Goal: Communication & Community: Share content

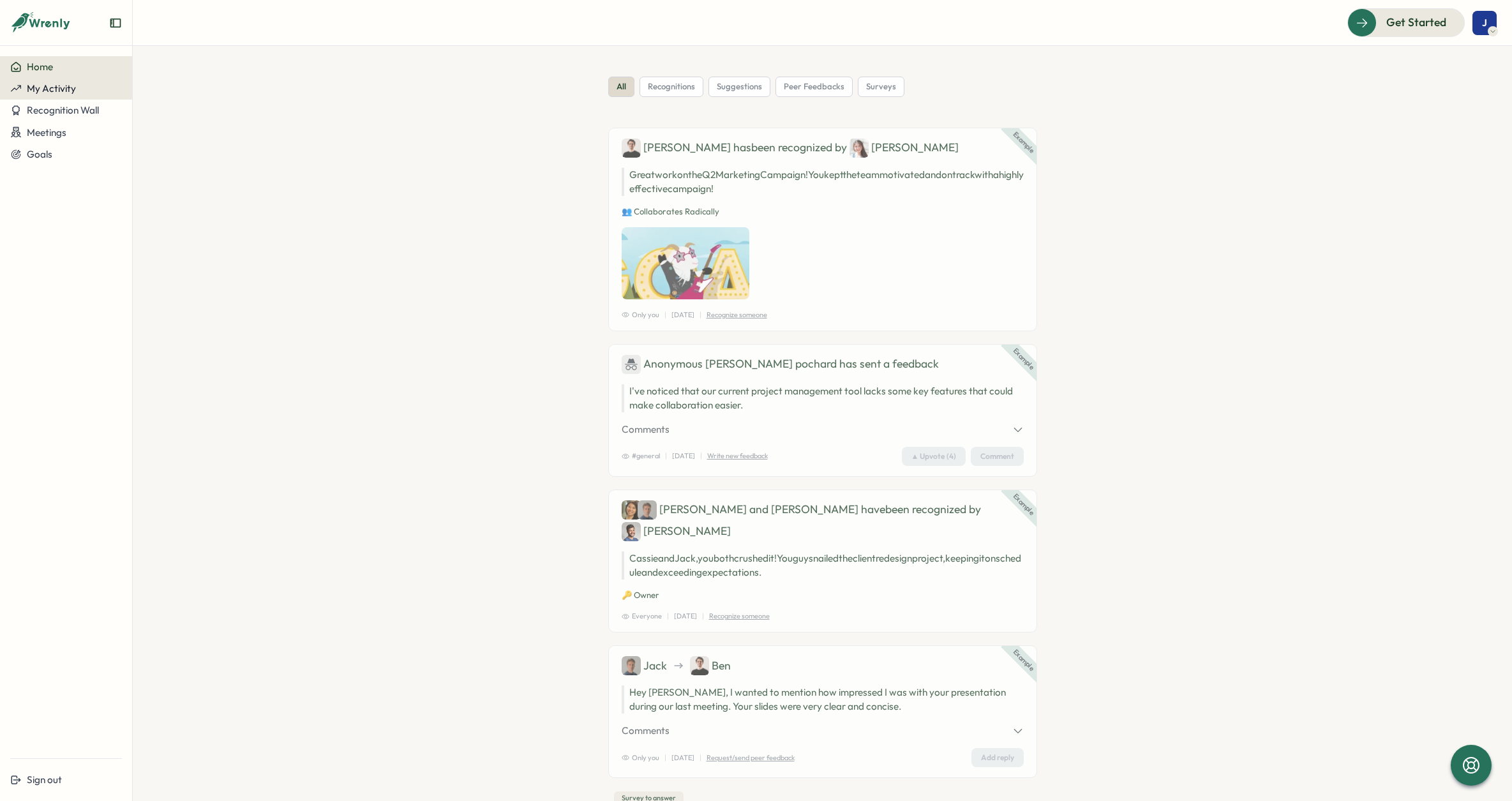
click at [99, 94] on button "My Activity" at bounding box center [66, 89] width 132 height 22
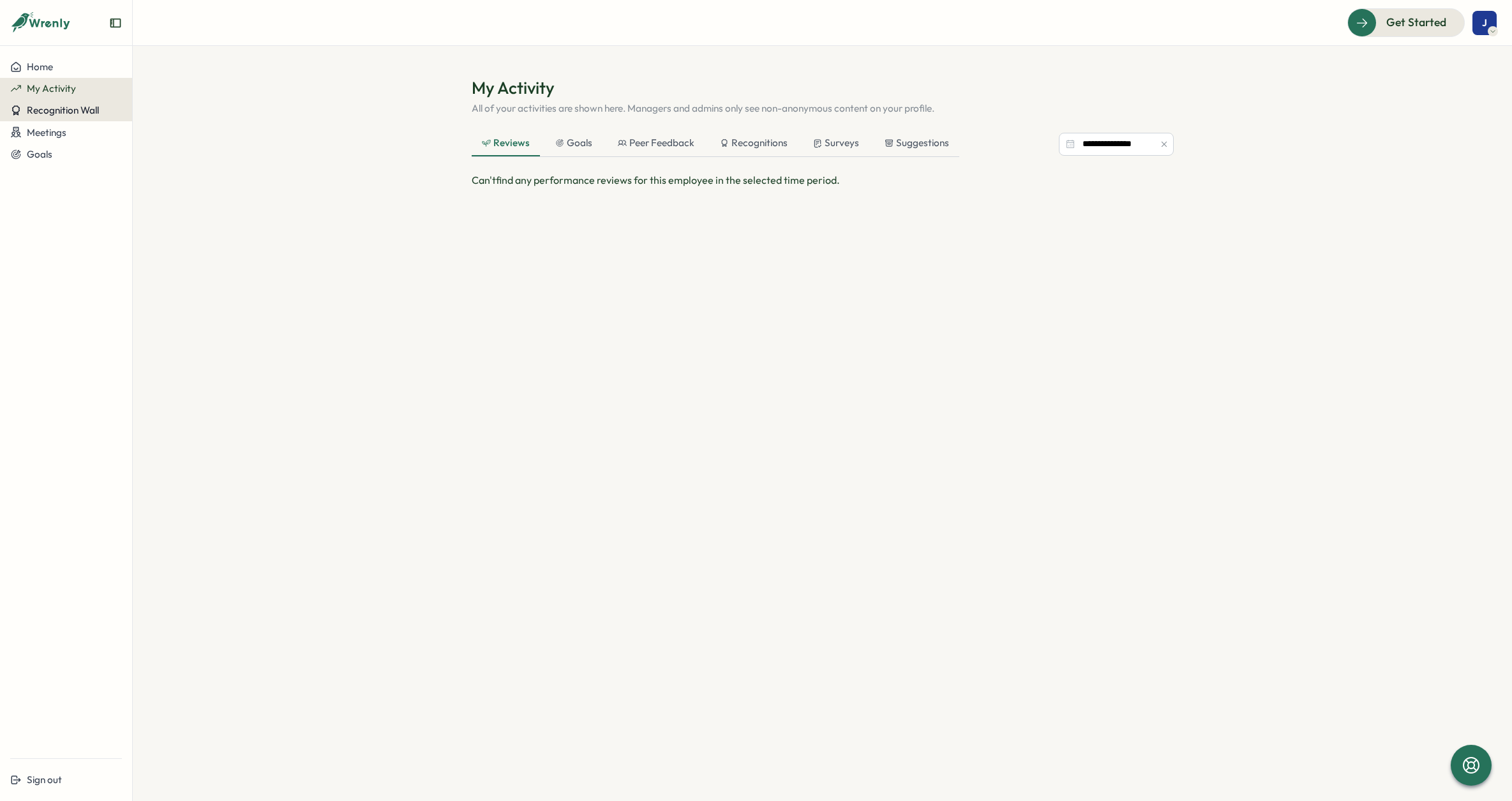
click at [78, 118] on button "Recognition Wall" at bounding box center [66, 110] width 132 height 22
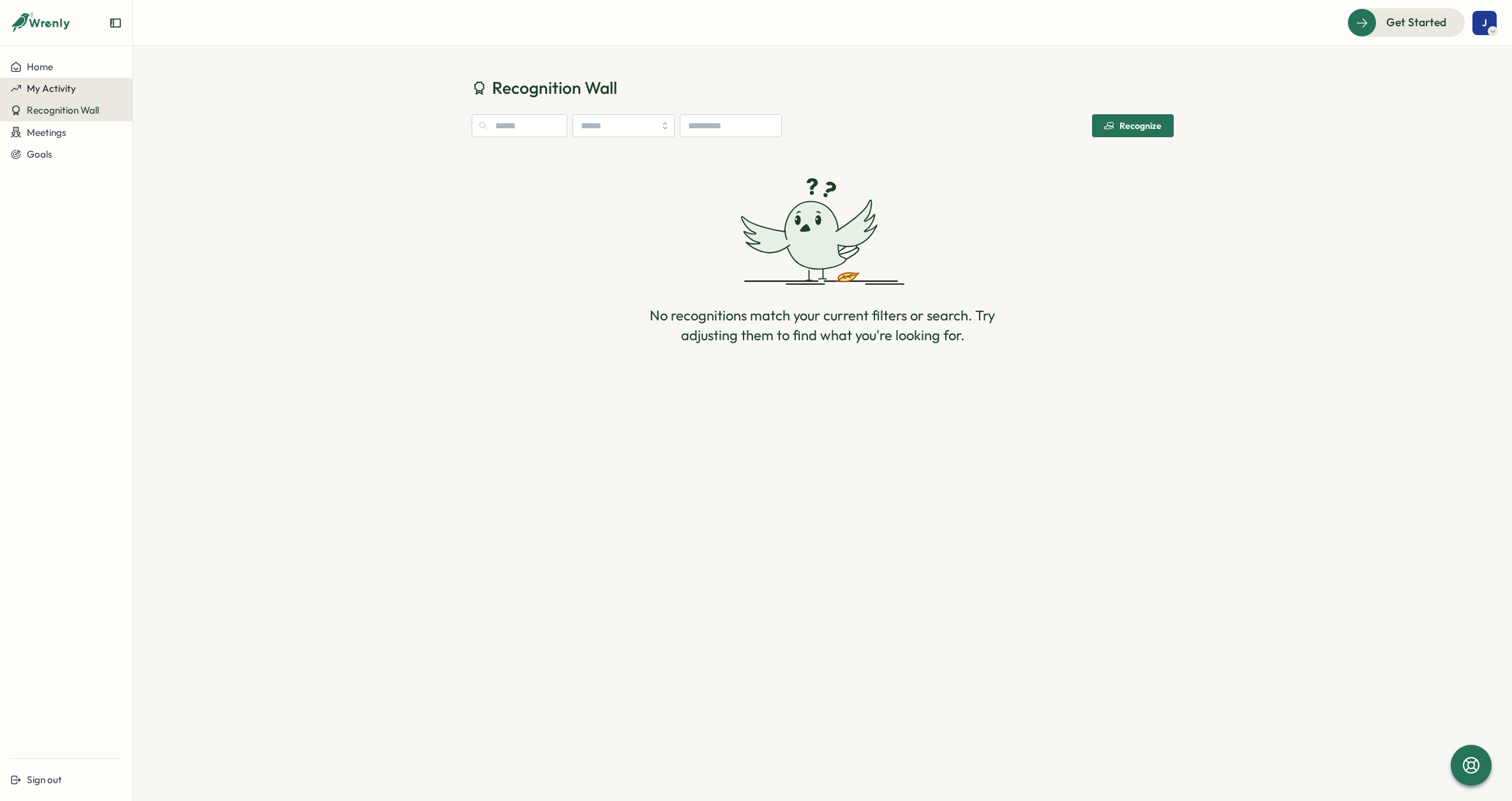
click at [71, 86] on span "My Activity" at bounding box center [51, 88] width 49 height 12
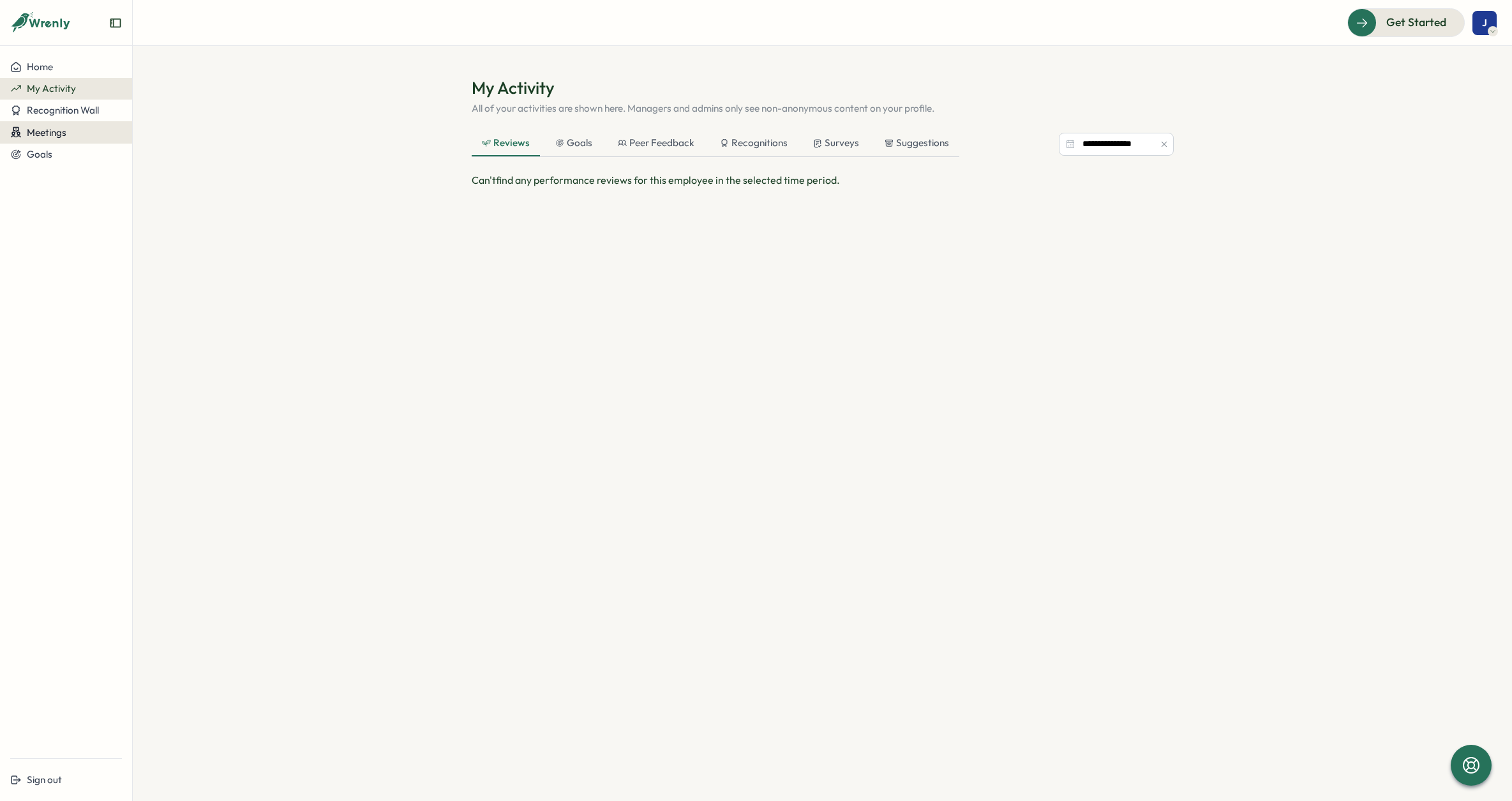
click at [65, 123] on button "Meetings" at bounding box center [66, 132] width 132 height 23
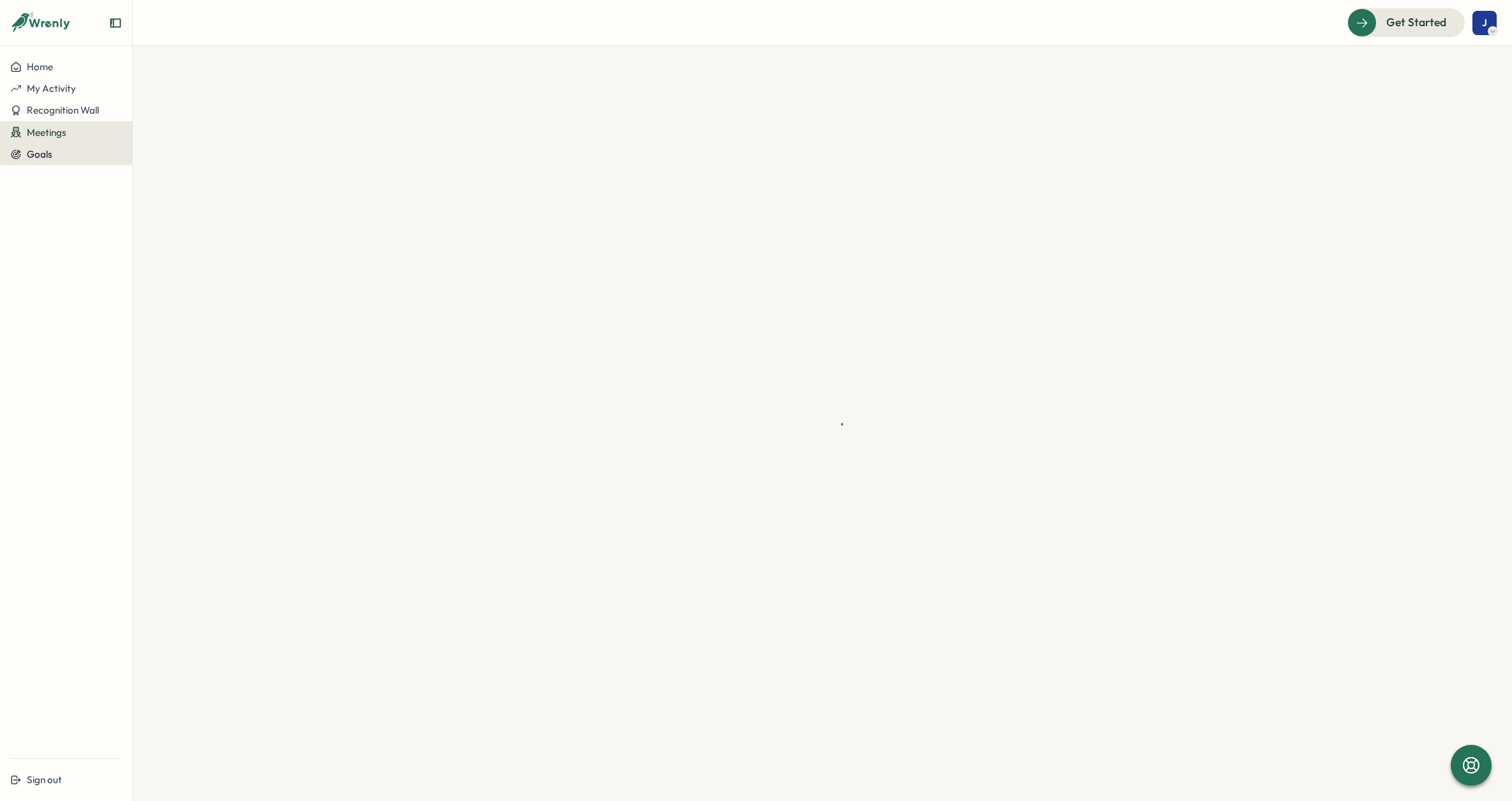
click at [58, 149] on div "Goals" at bounding box center [66, 154] width 112 height 11
click at [58, 85] on span "My Activity" at bounding box center [51, 88] width 49 height 12
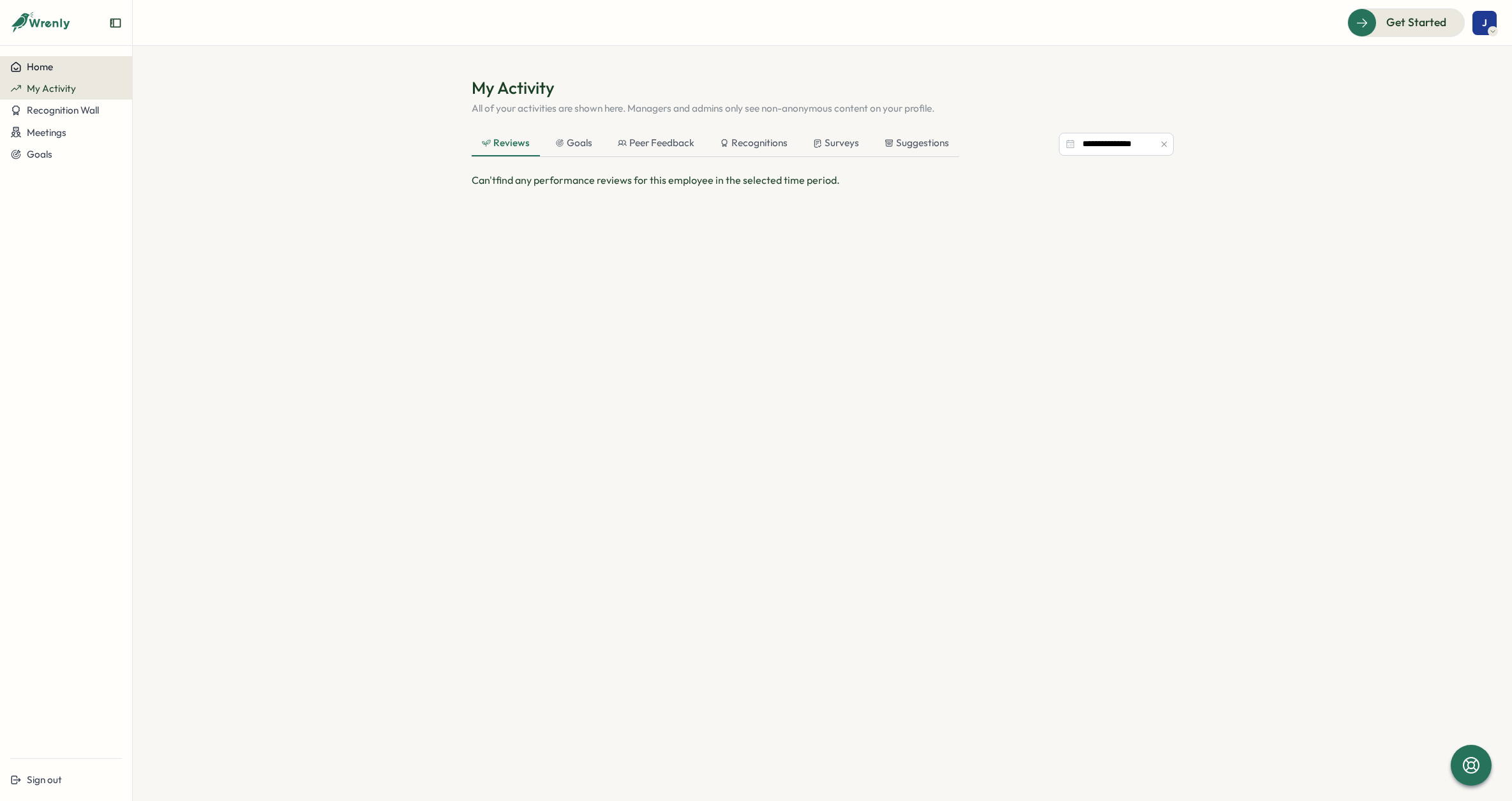
click at [59, 74] on button "Home" at bounding box center [66, 67] width 132 height 22
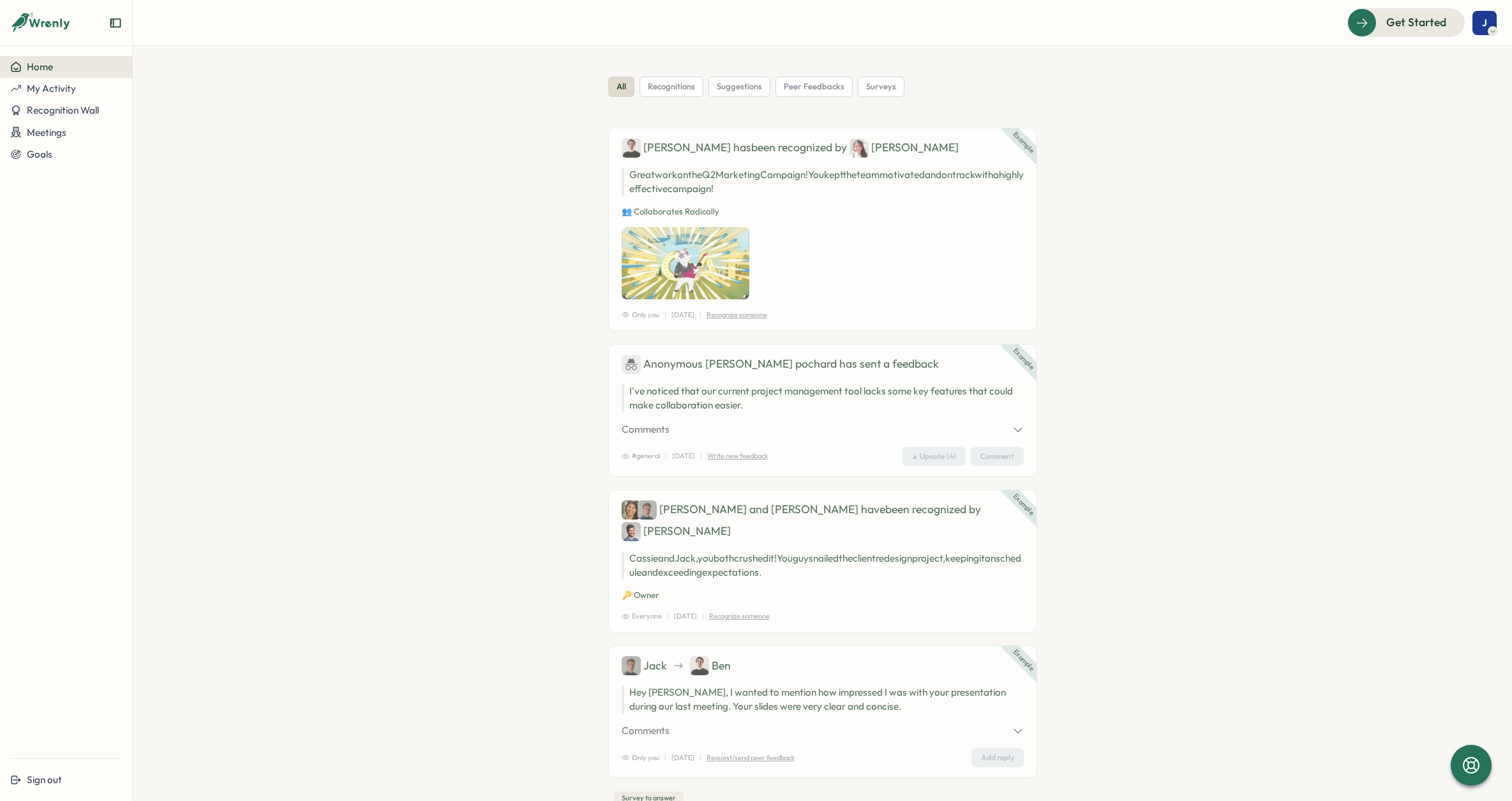
click at [1489, 26] on icon at bounding box center [1492, 31] width 6 height 11
click at [1230, 120] on section "all recognitions suggestions peer feedbacks surveys Example [PERSON_NAME] has b…" at bounding box center [823, 423] width 1380 height 755
click at [1492, 21] on div "J" at bounding box center [1485, 23] width 24 height 24
click at [58, 156] on div "Goals" at bounding box center [66, 154] width 112 height 11
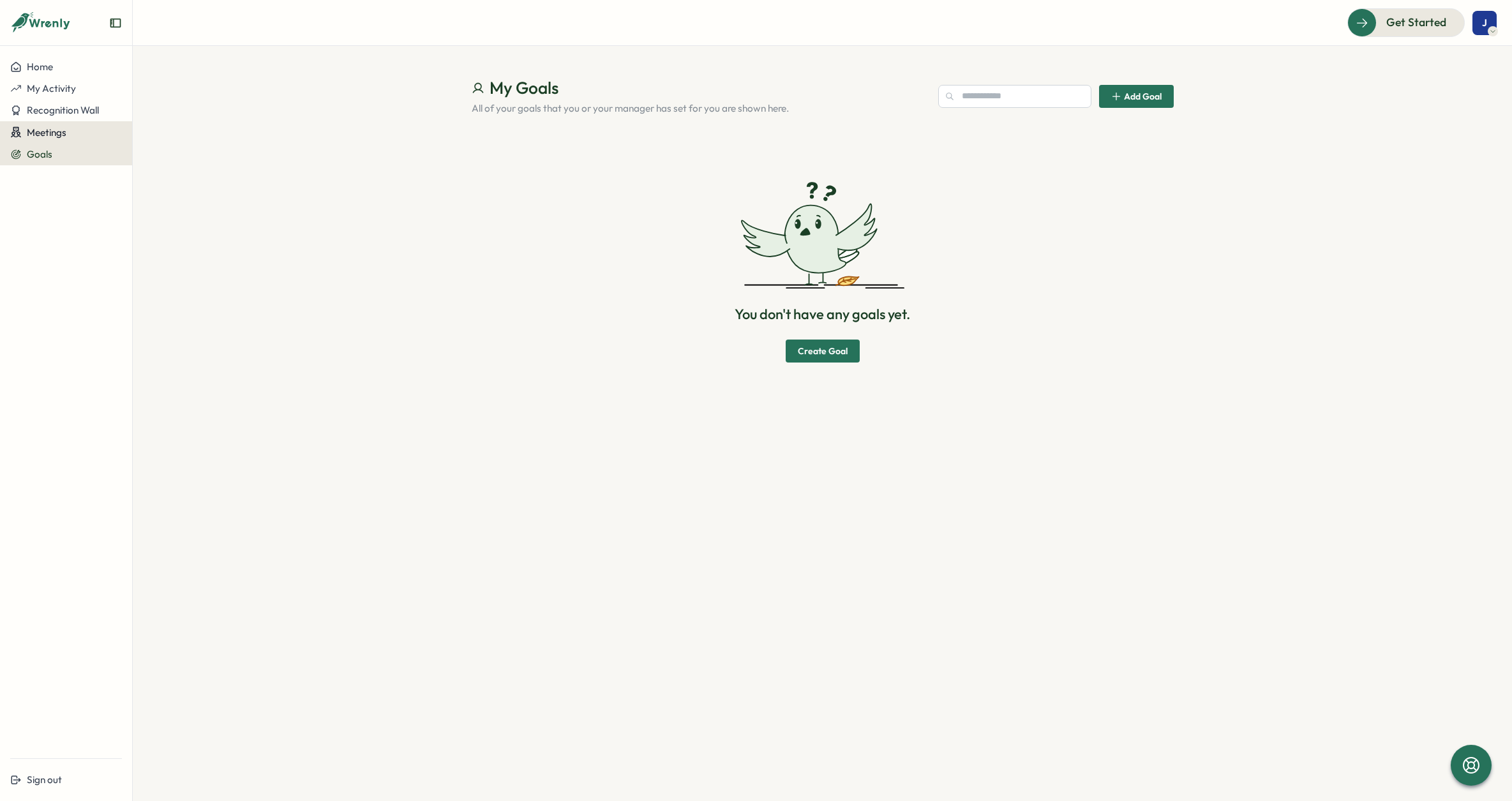
click at [62, 128] on span "Meetings" at bounding box center [46, 132] width 39 height 12
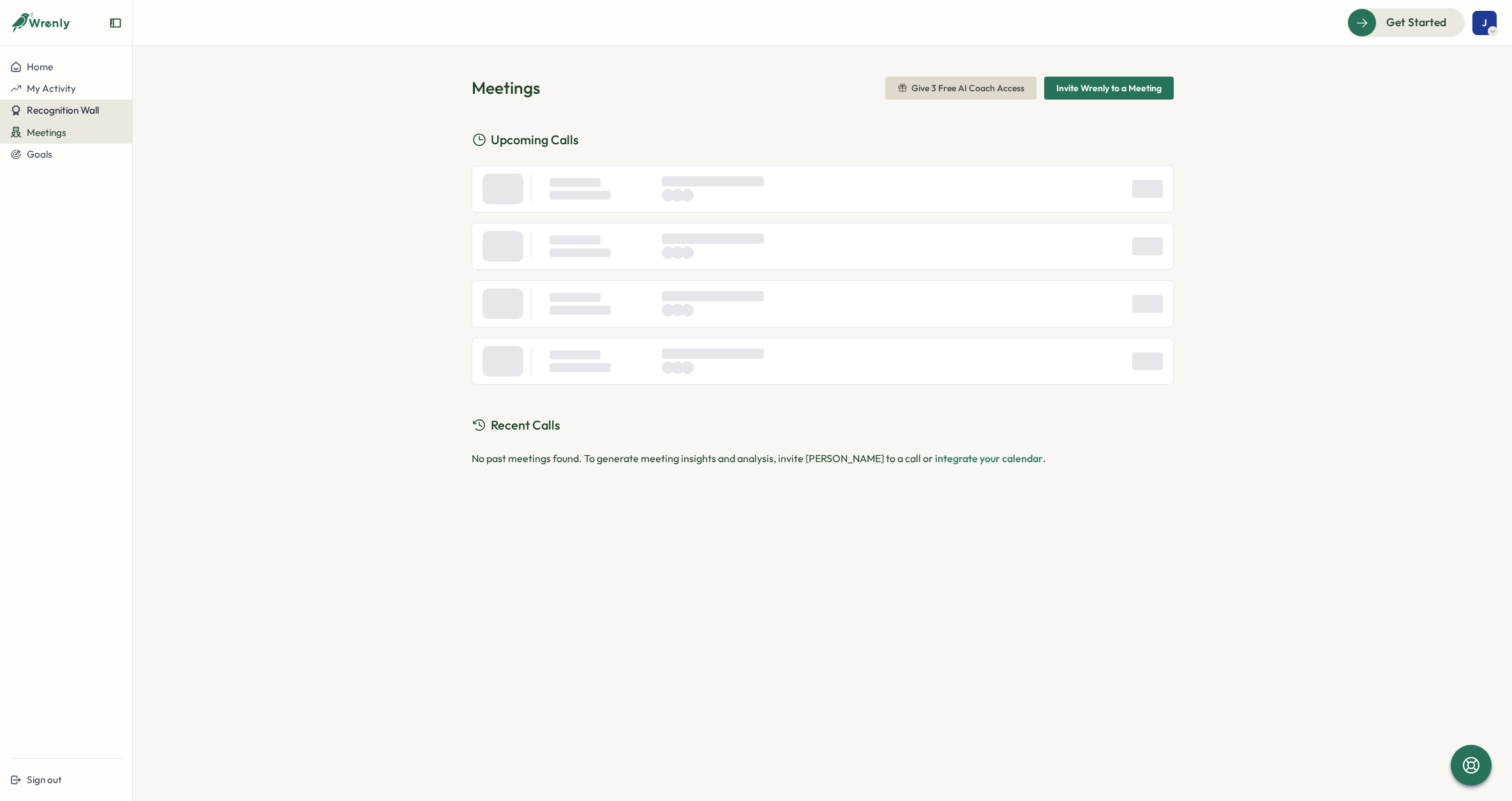
click at [58, 112] on span "Recognition Wall" at bounding box center [63, 110] width 72 height 12
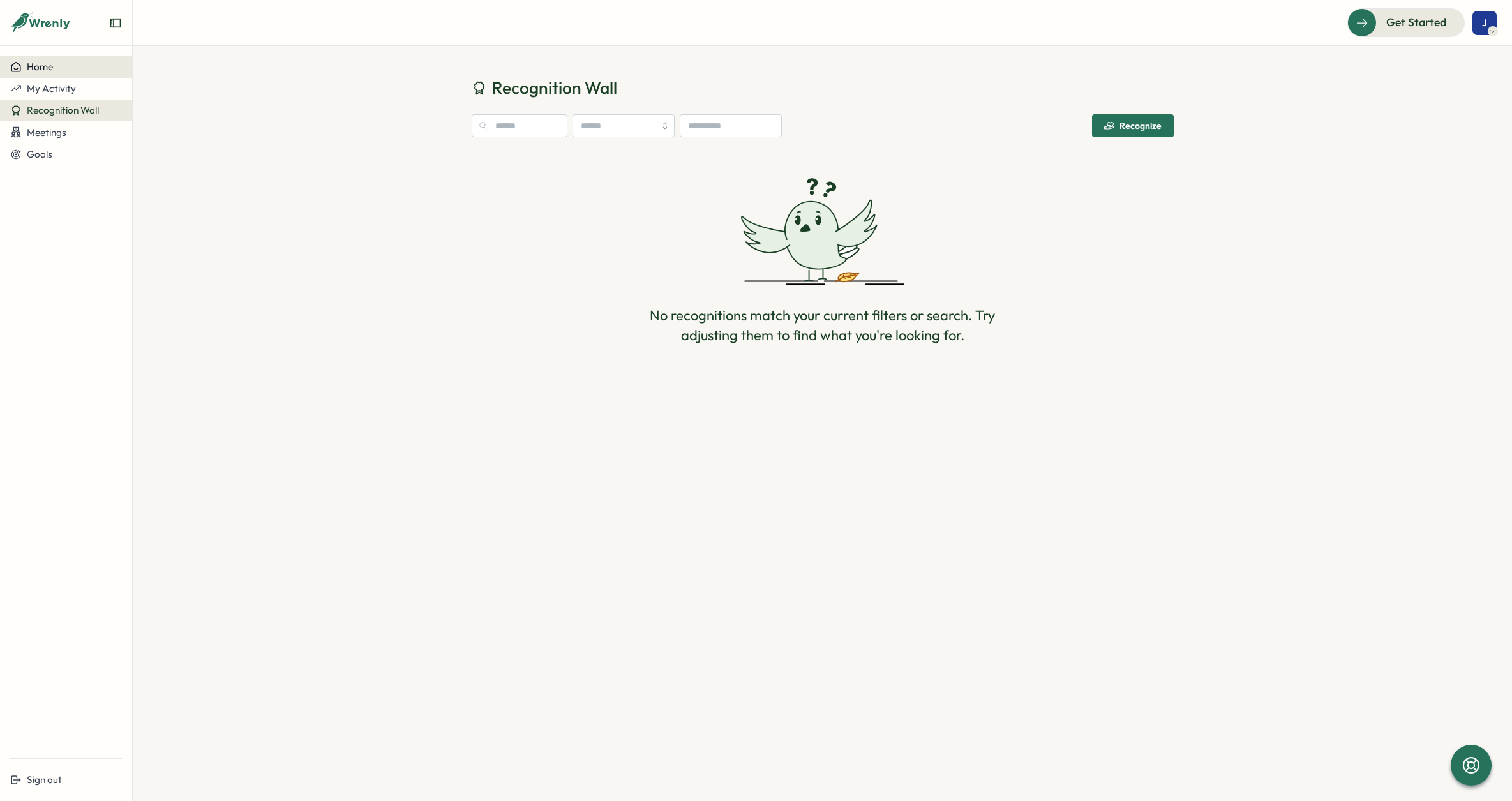
click at [46, 65] on span "Home" at bounding box center [39, 66] width 26 height 12
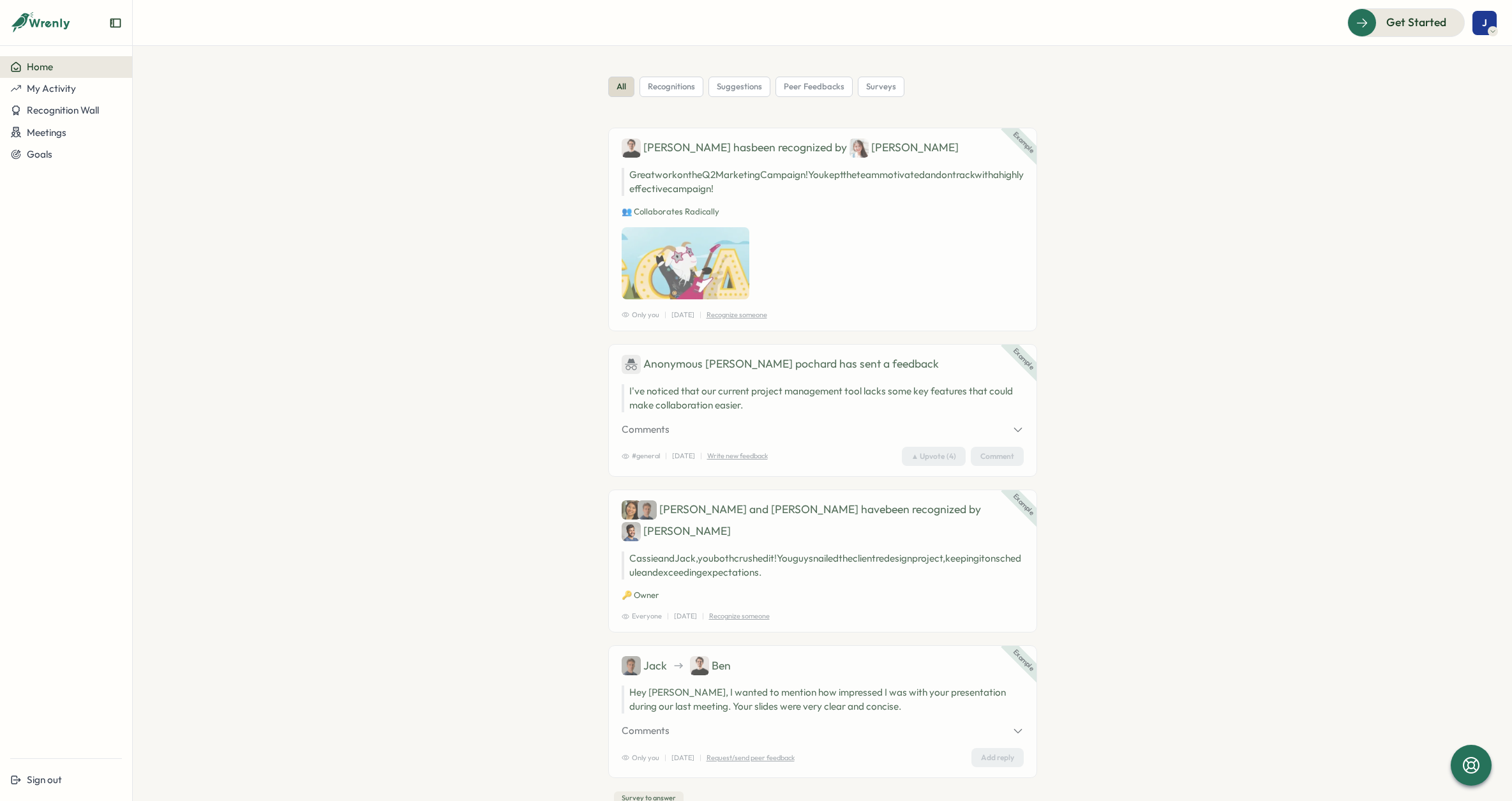
click at [669, 82] on span "recognitions" at bounding box center [671, 87] width 47 height 11
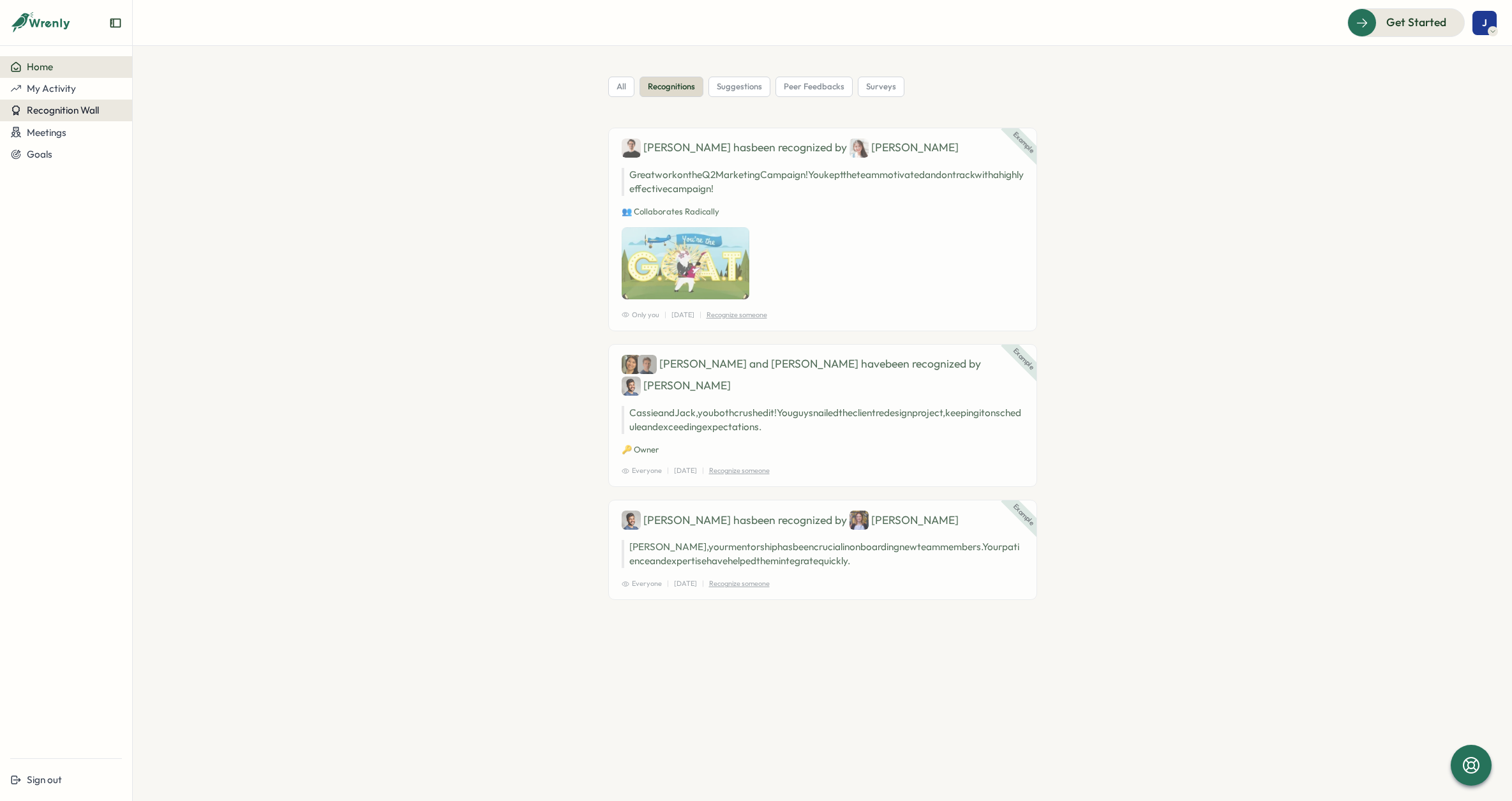
click at [106, 98] on button "My Activity" at bounding box center [66, 89] width 132 height 22
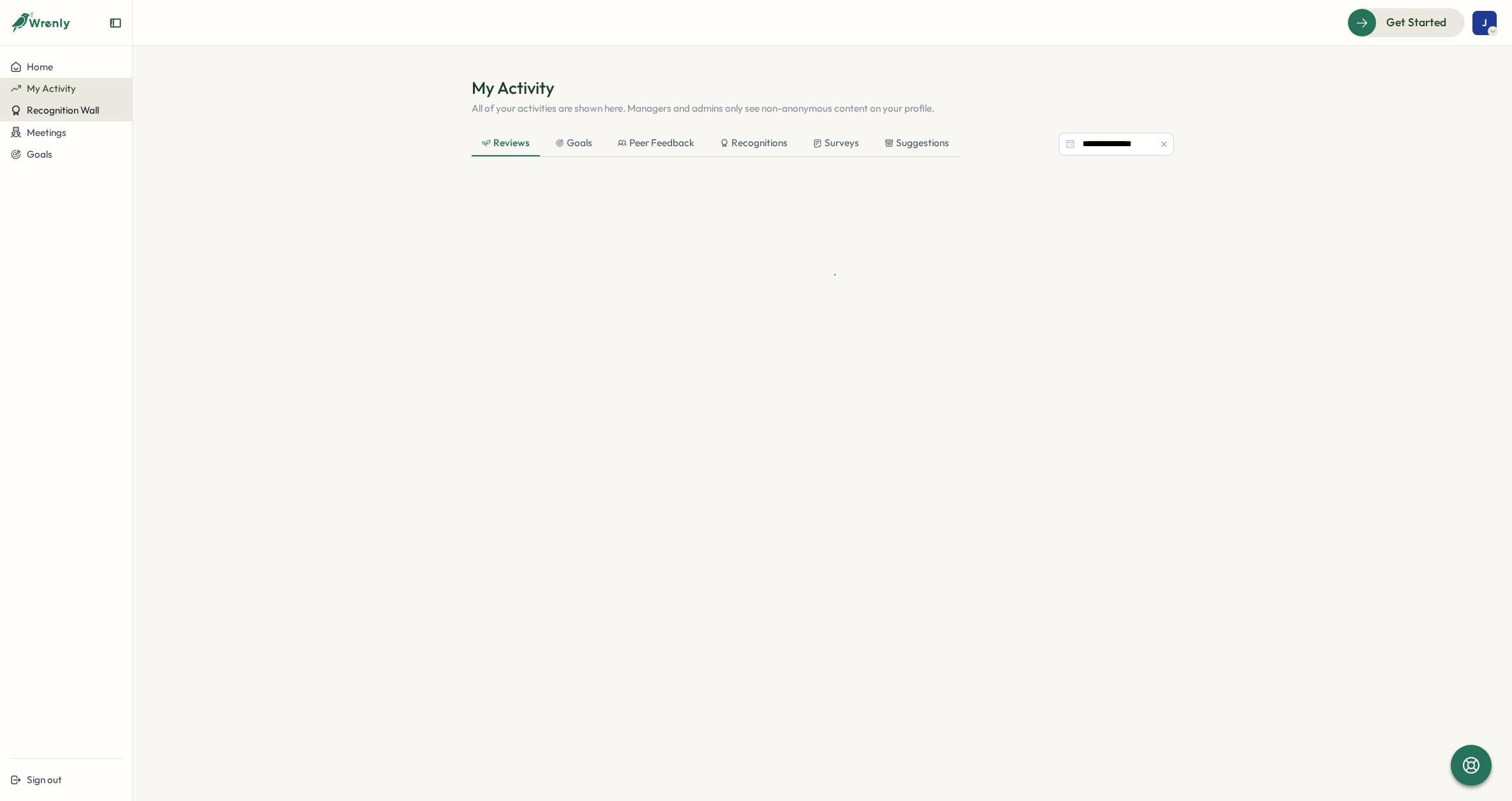
click at [104, 105] on div "Recognition Wall" at bounding box center [66, 111] width 112 height 11
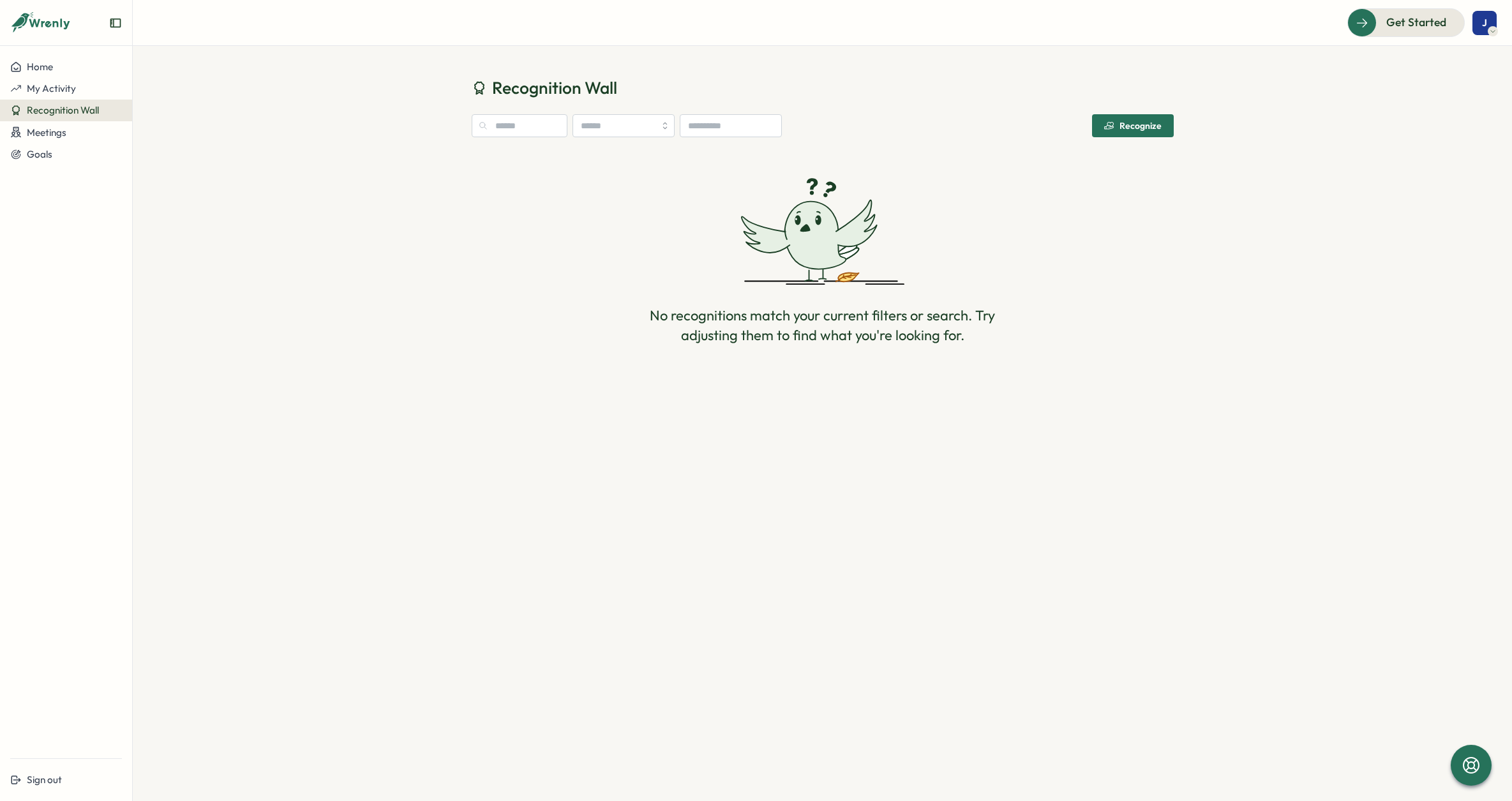
click at [1144, 132] on span "Recognize" at bounding box center [1133, 125] width 58 height 22
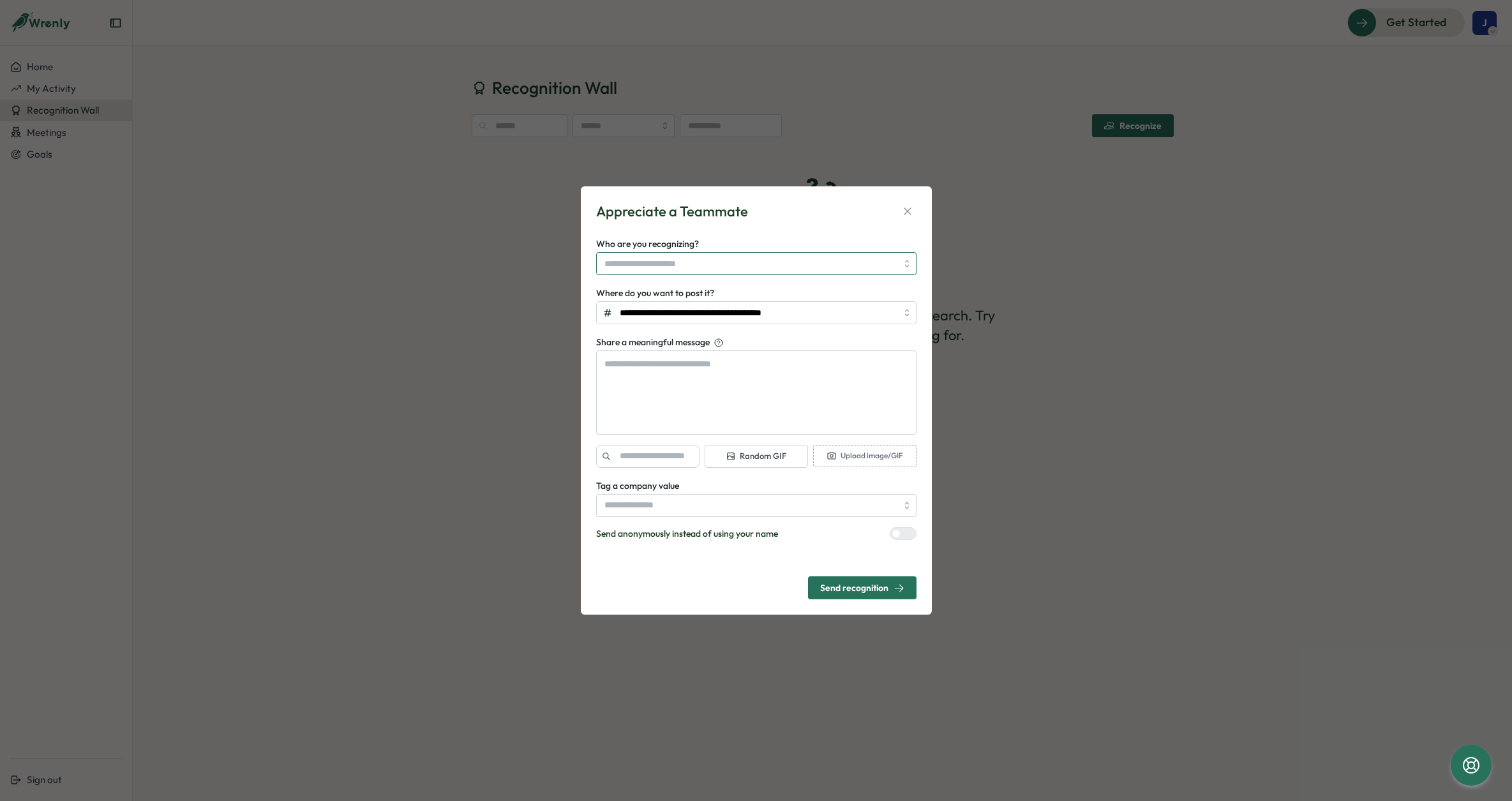
click at [774, 269] on input "Who are you recognizing?" at bounding box center [750, 263] width 292 height 22
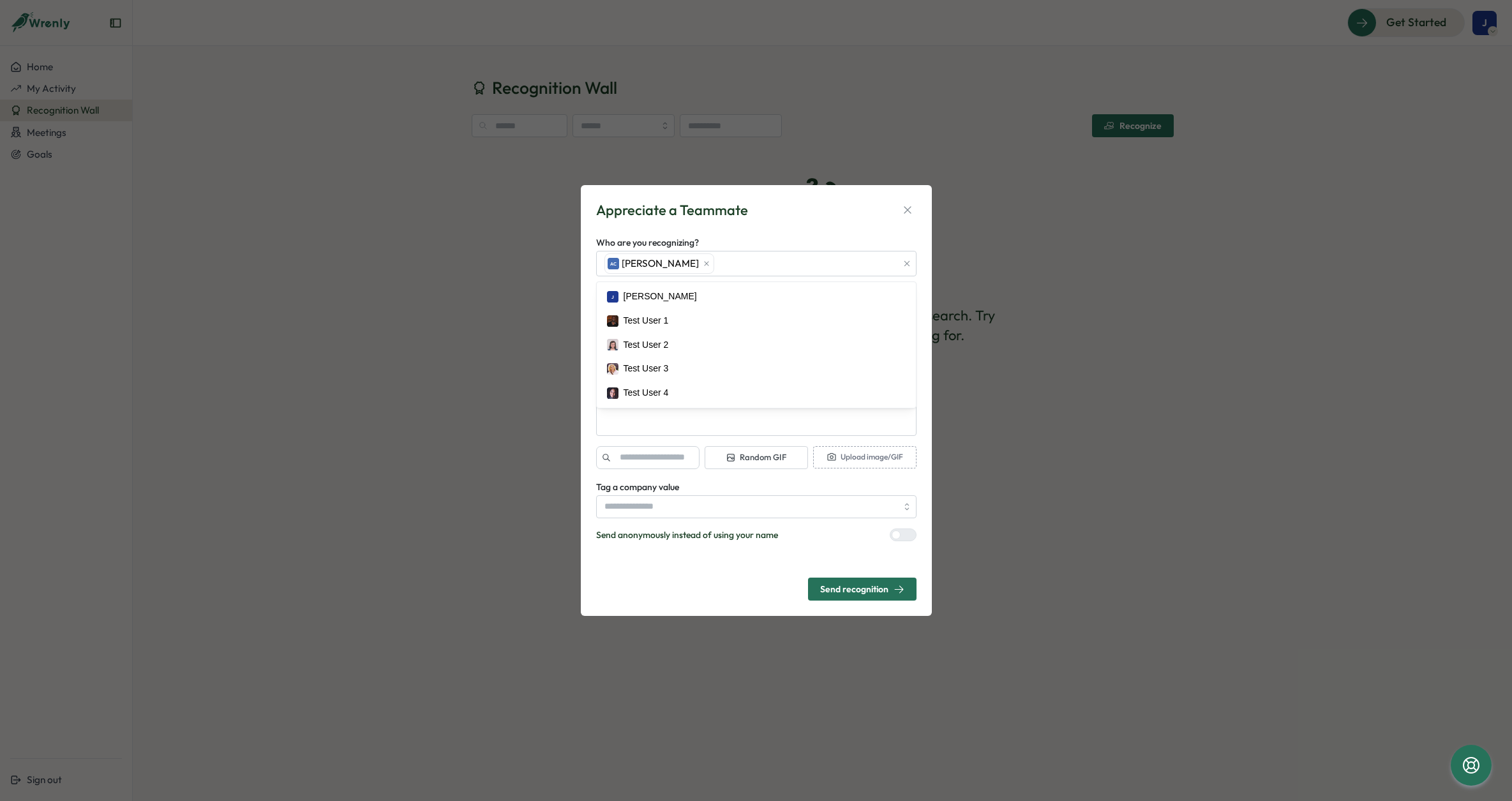
click at [804, 225] on form "**********" at bounding box center [756, 401] width 320 height 401
click at [734, 316] on input "**********" at bounding box center [756, 314] width 320 height 23
click at [742, 292] on div "**********" at bounding box center [756, 306] width 320 height 39
click at [706, 408] on textarea "Share a meaningful message" at bounding box center [756, 394] width 320 height 85
type textarea "*"
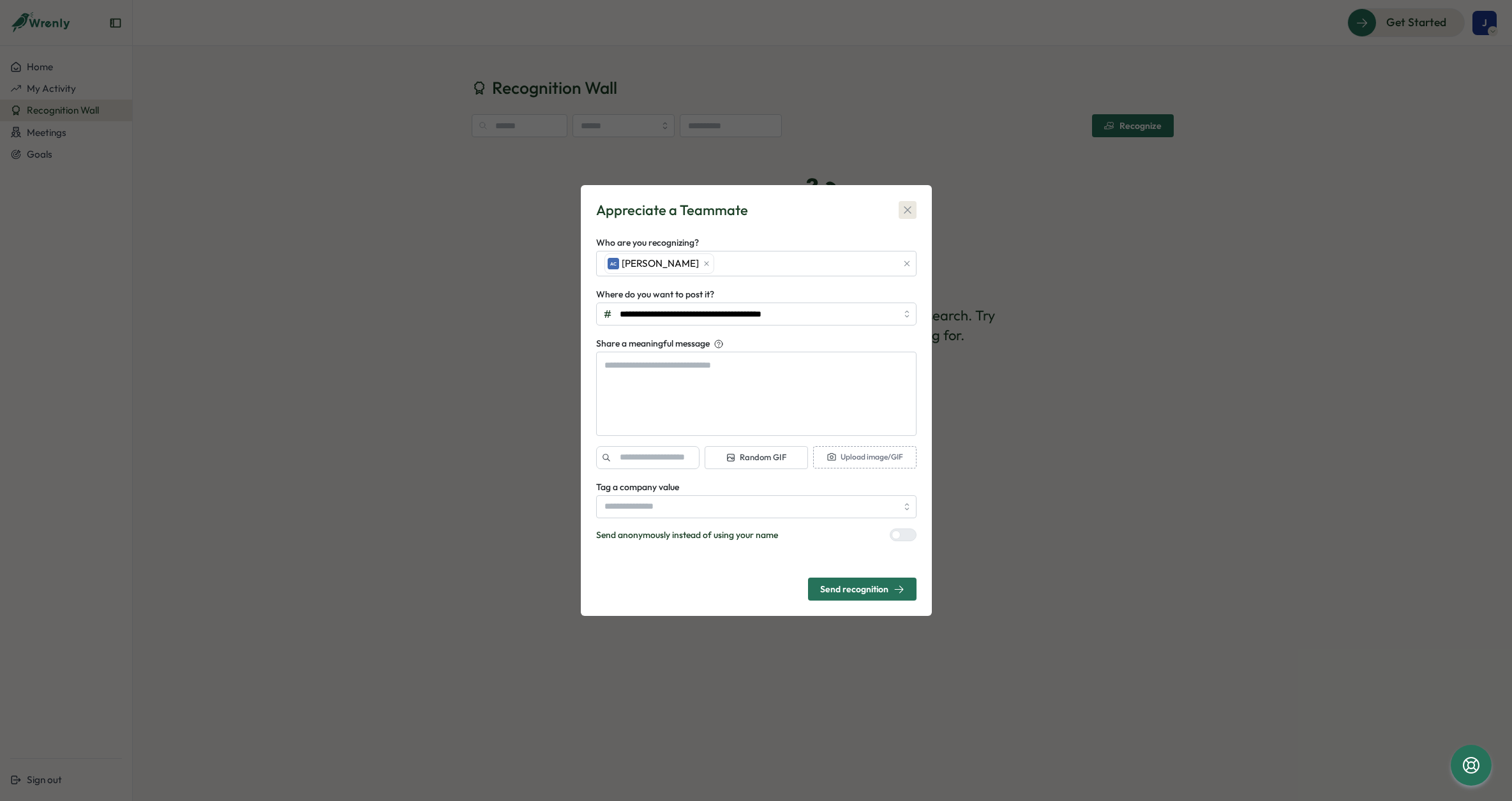
click at [901, 204] on icon "button" at bounding box center [908, 210] width 13 height 13
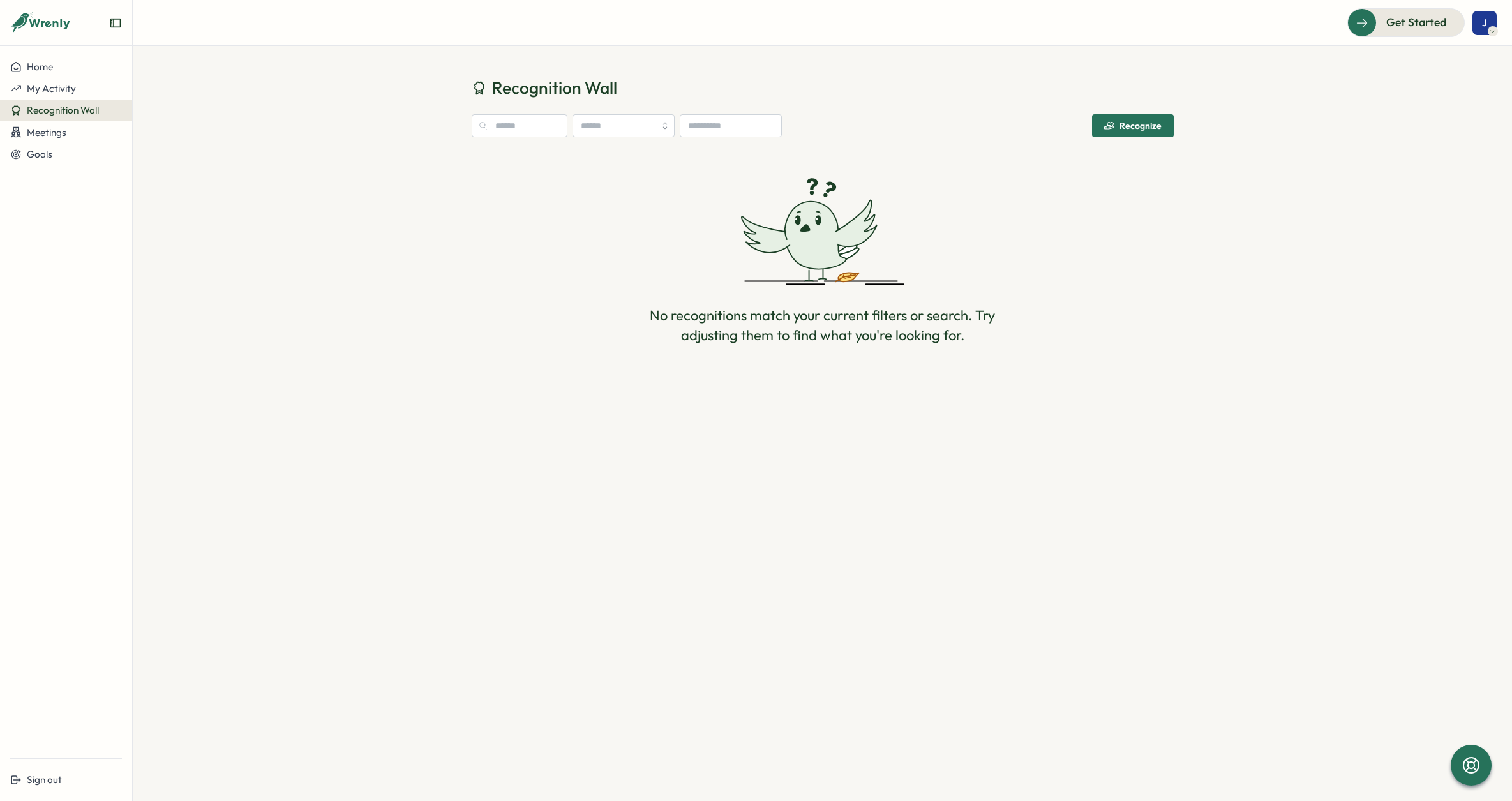
click at [1126, 131] on div "Recognize" at bounding box center [1133, 125] width 58 height 11
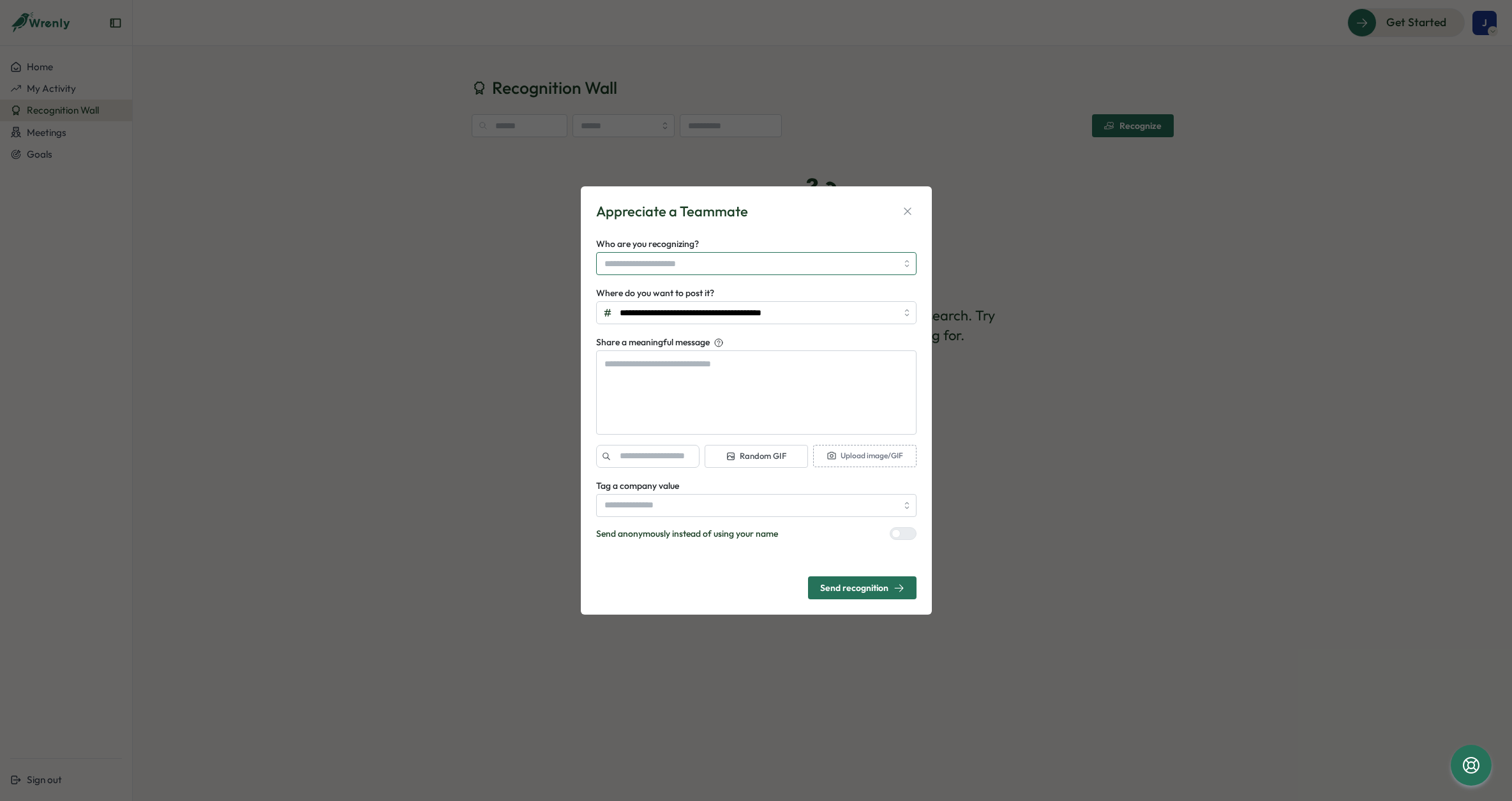
click at [787, 270] on input "Who are you recognizing?" at bounding box center [750, 263] width 292 height 22
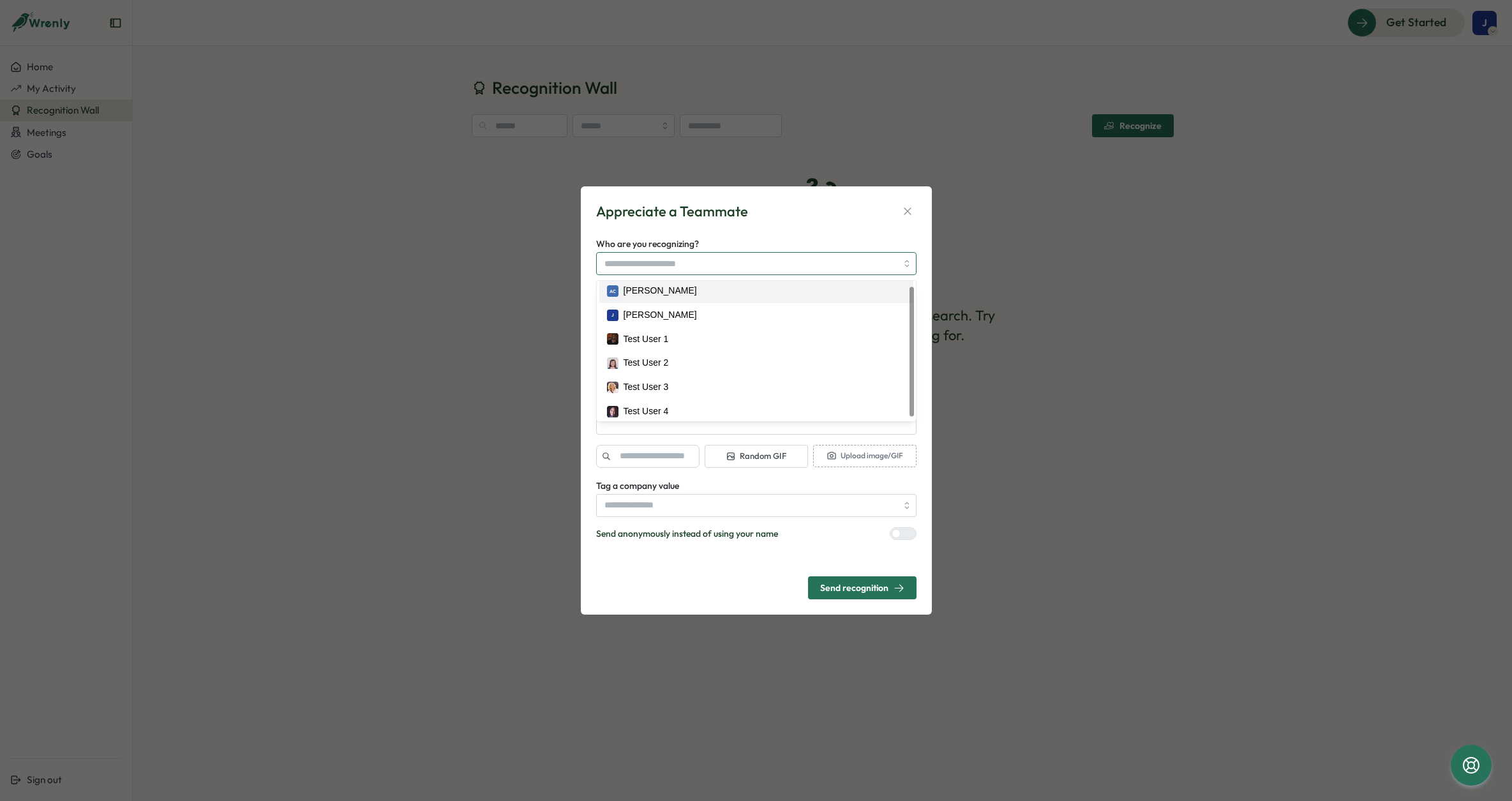
scroll to position [9, 0]
type textarea "*"
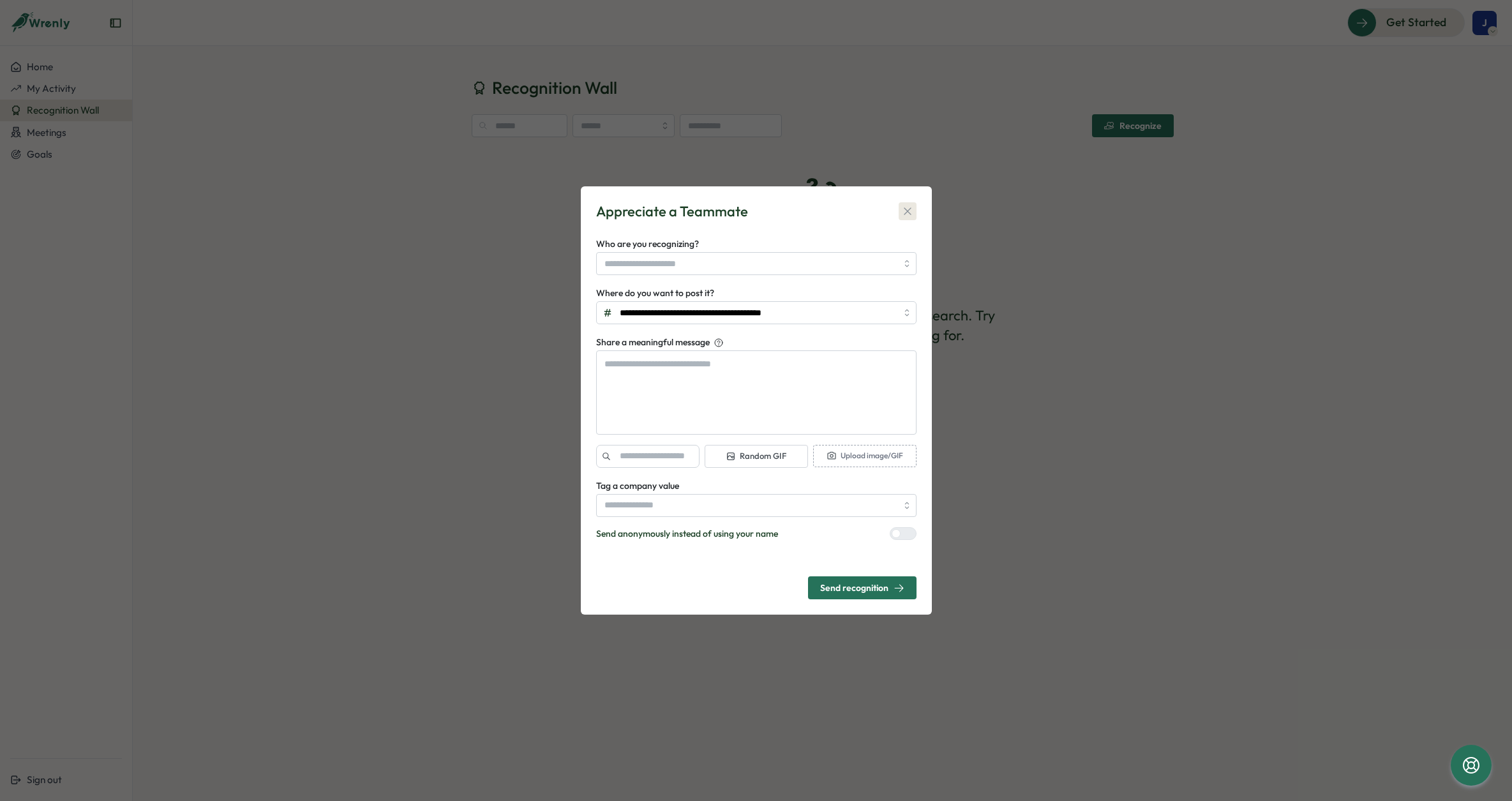
click at [914, 214] on button "button" at bounding box center [907, 211] width 18 height 18
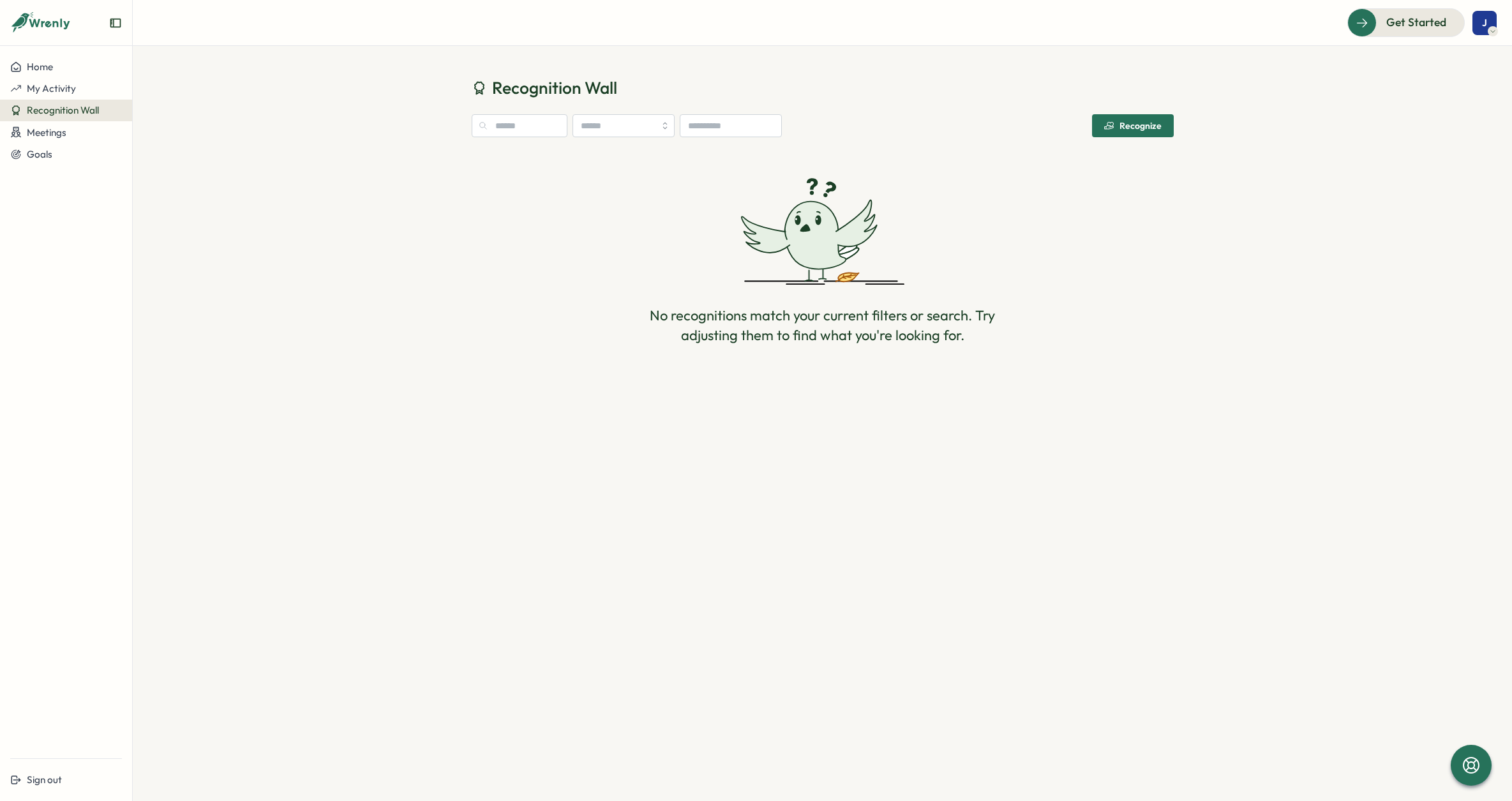
click at [1492, 28] on icon at bounding box center [1492, 31] width 6 height 11
click at [1491, 24] on div "J" at bounding box center [1485, 23] width 24 height 24
click at [1488, 25] on div "J" at bounding box center [1485, 23] width 24 height 24
click at [1471, 62] on div "Edit Profile" at bounding box center [1463, 63] width 63 height 14
